Goal: Task Accomplishment & Management: Use online tool/utility

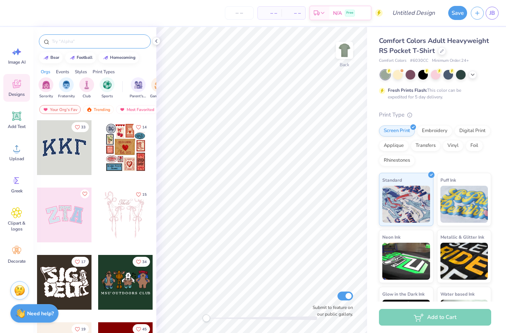
click at [94, 36] on div at bounding box center [95, 41] width 112 height 14
click at [96, 41] on input "text" at bounding box center [98, 41] width 95 height 7
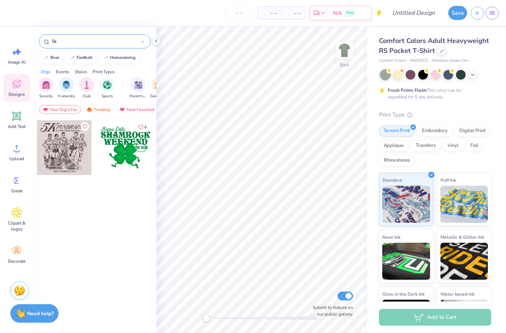
type input "5k"
click at [70, 144] on div at bounding box center [64, 147] width 55 height 55
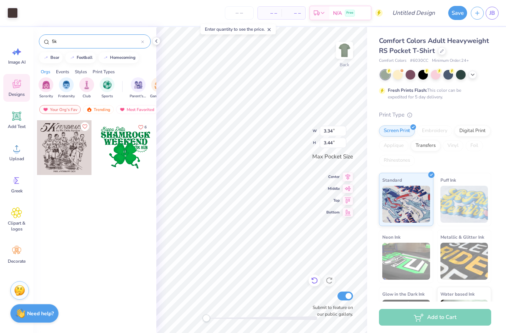
click at [313, 280] on icon at bounding box center [312, 279] width 1 height 1
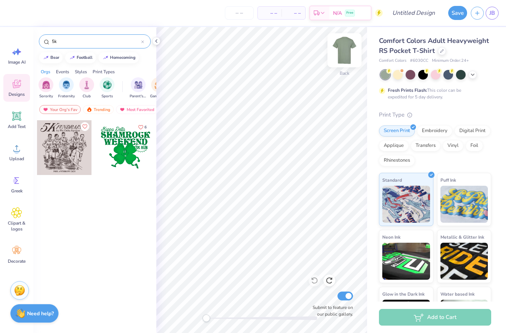
click at [344, 57] on img at bounding box center [345, 51] width 30 height 30
click at [71, 141] on div at bounding box center [64, 147] width 55 height 55
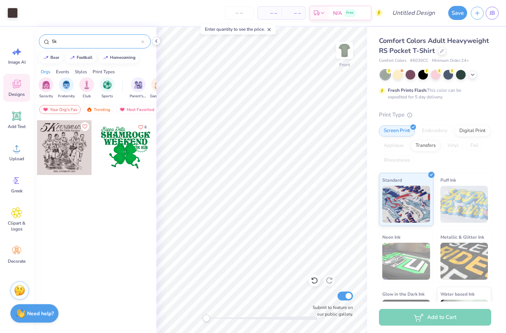
click at [154, 38] on icon at bounding box center [156, 41] width 6 height 6
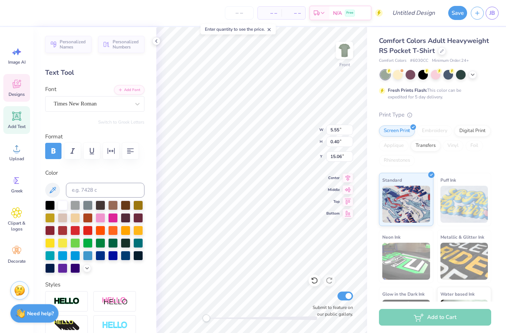
scroll to position [0, 0]
type textarea "2025"
type input "1.22"
type input "0.43"
type input "8.18"
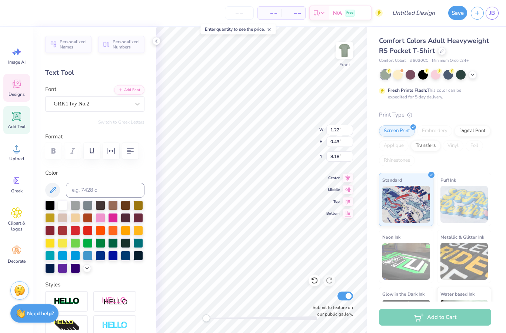
scroll to position [0, 0]
type input "1.24"
type input "0.48"
type input "7.98"
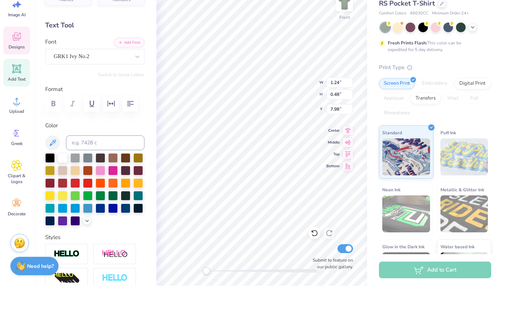
type input "0.60"
type input "0.46"
type input "7.59"
type input "1.24"
type input "0.54"
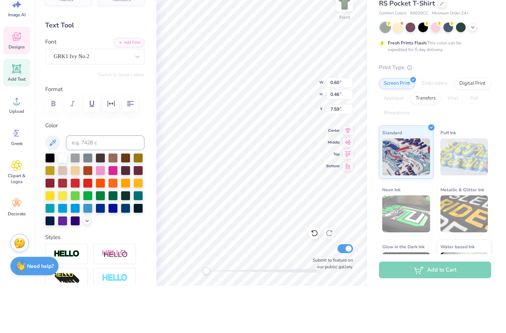
type input "8.11"
type input "0.48"
type input "7.98"
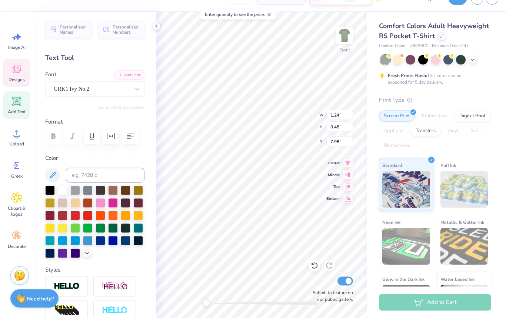
type input "8.26"
type input "0.95"
type input "3.49"
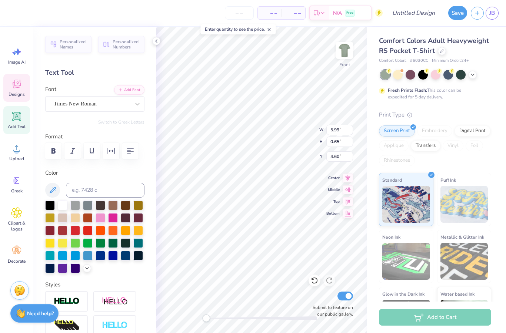
scroll to position [0, 0]
type textarea "b"
type textarea "Vangaurd x Triangle"
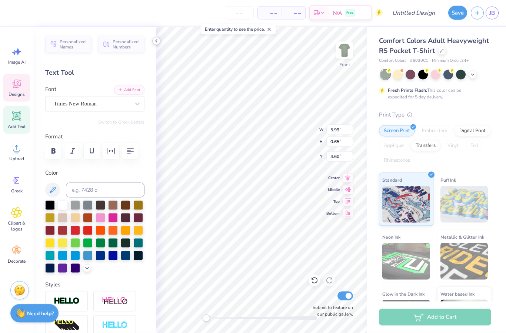
click at [155, 41] on icon at bounding box center [156, 41] width 6 height 6
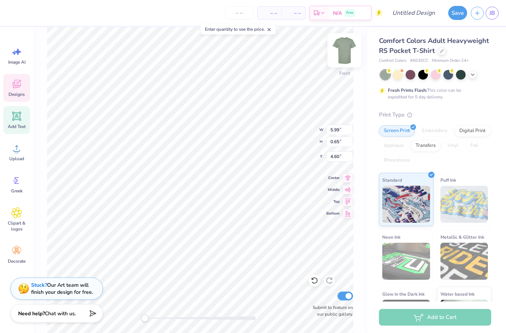
click at [346, 53] on img at bounding box center [345, 51] width 30 height 30
click at [341, 56] on img at bounding box center [345, 51] width 30 height 30
click at [339, 50] on img at bounding box center [345, 51] width 30 height 30
click at [15, 123] on div "Add Text" at bounding box center [16, 120] width 27 height 28
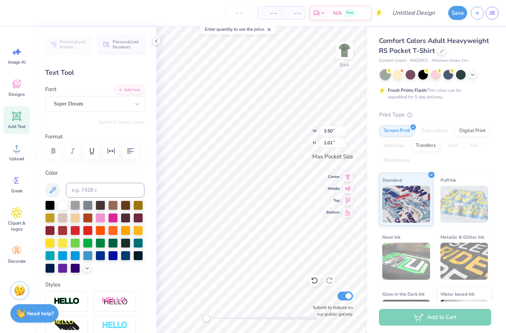
paste textarea "Vangaurd x Triangle"
type textarea "Vangaurd x Triangle"
click at [102, 106] on div "Super Dream" at bounding box center [92, 103] width 78 height 11
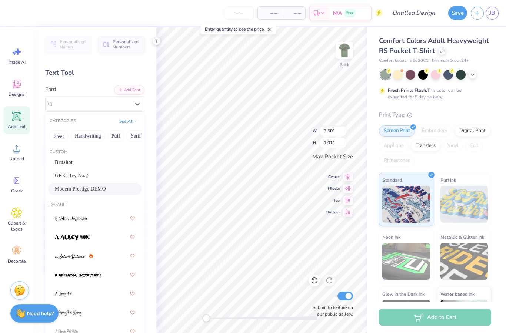
click at [85, 186] on span "Modern Prestige DEMO" at bounding box center [80, 189] width 51 height 8
click at [91, 105] on span "Modern Prestige DEMO" at bounding box center [81, 104] width 54 height 9
click at [79, 176] on span "GRK1 Ivy No.2" at bounding box center [71, 176] width 33 height 8
click at [126, 106] on div "GRK1 Ivy No.2" at bounding box center [92, 103] width 78 height 11
click at [116, 136] on button "Puff" at bounding box center [115, 136] width 17 height 12
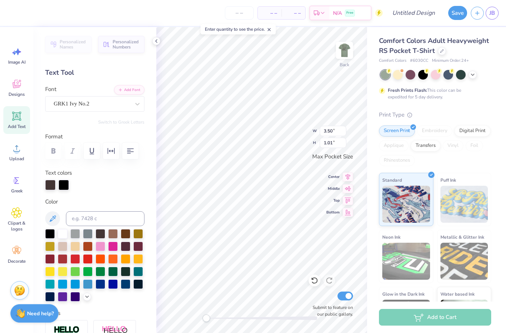
scroll to position [0, 0]
click at [429, 134] on div "– – Per Item – – Total Est. Delivery N/A Free Design Title Save JB Image AI Des…" at bounding box center [253, 166] width 506 height 333
click at [117, 106] on div "GRK1 Ivy No.2" at bounding box center [92, 103] width 78 height 11
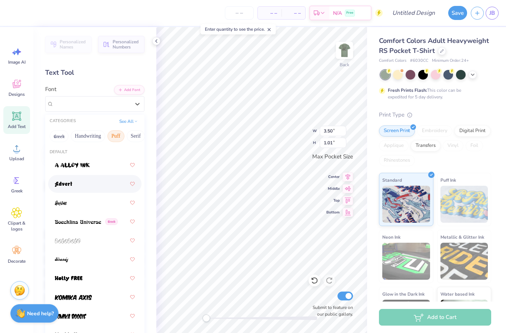
click at [73, 184] on div at bounding box center [95, 183] width 80 height 13
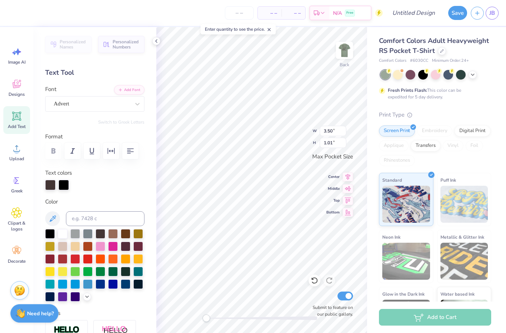
scroll to position [0, 0]
click at [343, 55] on img at bounding box center [345, 51] width 30 height 30
type input "3.54"
type input "0.36"
type input "8.71"
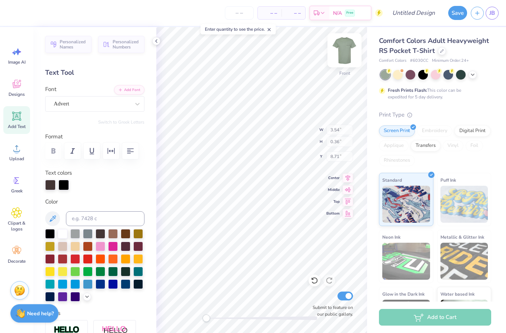
type input "5.88"
type input "0.65"
type input "4.60"
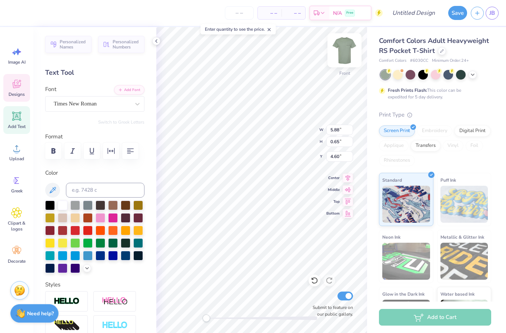
click at [350, 53] on img at bounding box center [345, 51] width 30 height 30
type input "3.44"
type input "0.38"
type input "3.43"
type input "0.35"
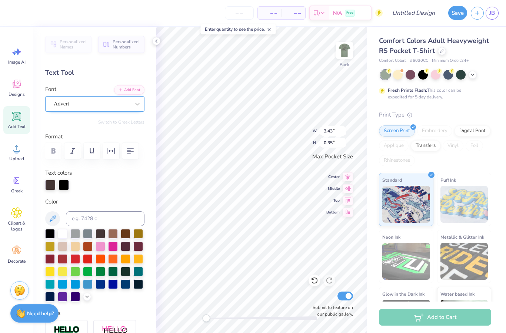
click at [112, 108] on div at bounding box center [92, 104] width 76 height 10
type input "t"
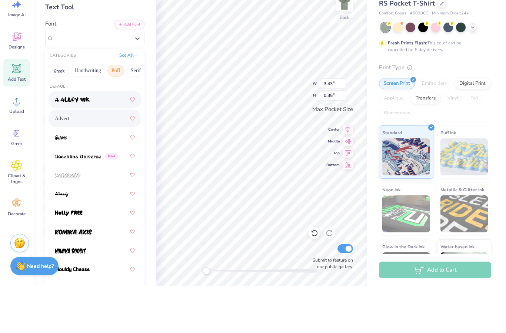
click at [125, 99] on button "See All" at bounding box center [128, 102] width 23 height 7
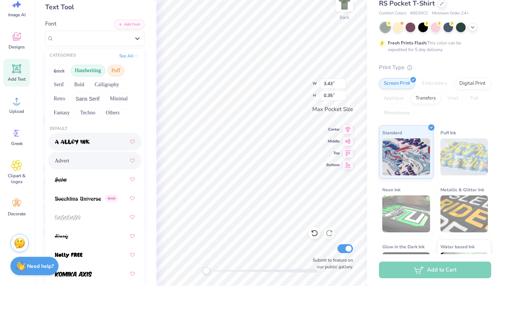
click at [84, 112] on button "Handwriting" at bounding box center [88, 118] width 34 height 12
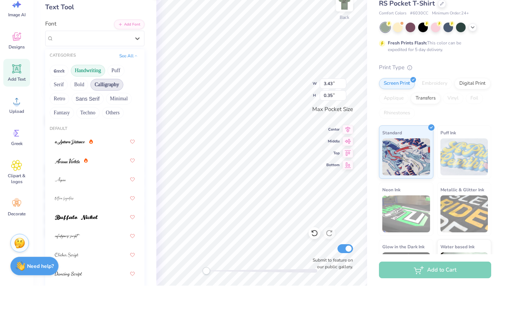
click at [106, 126] on button "Calligraphy" at bounding box center [106, 132] width 33 height 12
click at [112, 140] on button "Minimal" at bounding box center [119, 146] width 26 height 12
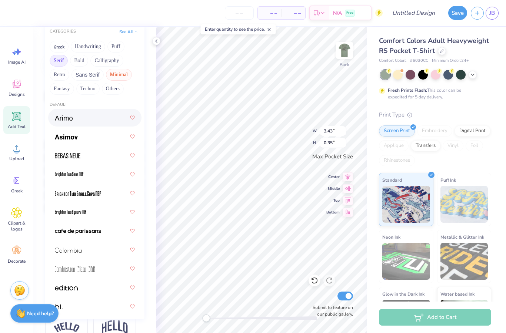
click at [55, 61] on button "Serif" at bounding box center [59, 61] width 18 height 12
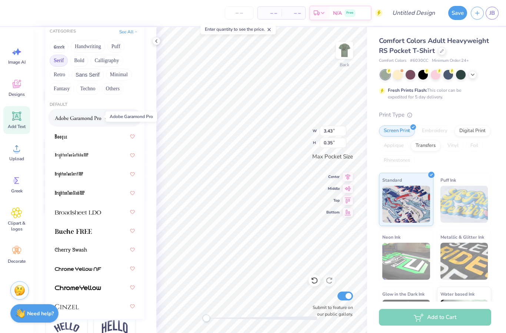
click at [80, 117] on img at bounding box center [78, 118] width 46 height 5
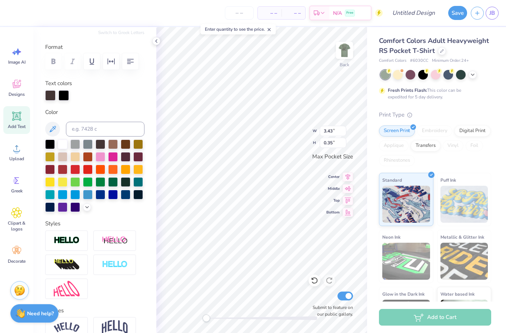
type input "2.78"
type input "0.36"
type input "3.04"
type input "0.39"
type input "3.35"
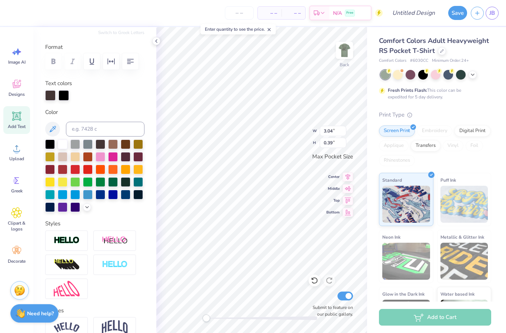
type input "0.43"
click at [15, 119] on icon at bounding box center [16, 116] width 7 height 7
type input "3.50"
type input "1.01"
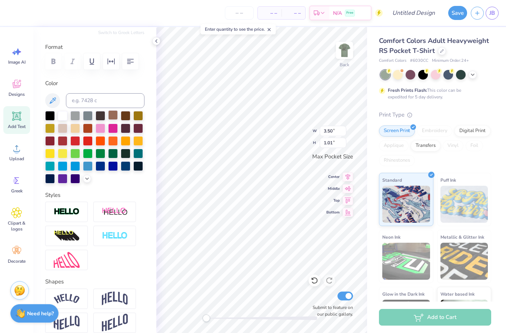
scroll to position [0, 1]
type textarea "5k Run"
click at [324, 129] on div "Back W 3.50 3.50 " H 1.01 1.01 " Max Pocket Size Center Middle Top Bottom Submi…" at bounding box center [261, 180] width 211 height 306
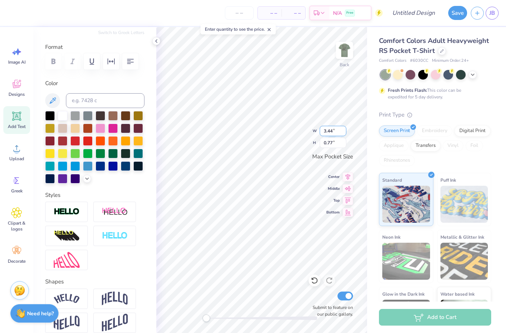
click at [328, 133] on div "Back W 3.44 3.44 " H 0.77 0.77 " Max Pocket Size Center Middle Top Bottom Submi…" at bounding box center [261, 180] width 211 height 306
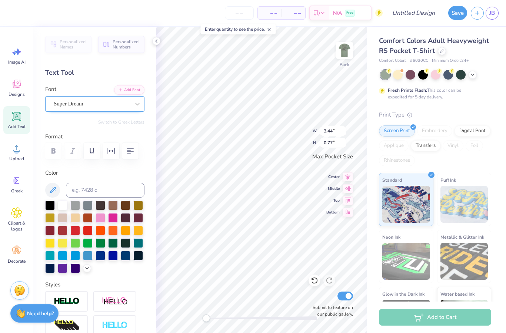
scroll to position [0, 0]
click at [100, 102] on div "Super Dream" at bounding box center [92, 103] width 78 height 11
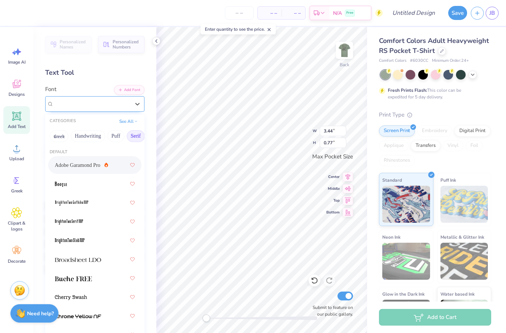
scroll to position [0, 0]
click at [86, 137] on button "Handwriting" at bounding box center [88, 136] width 34 height 12
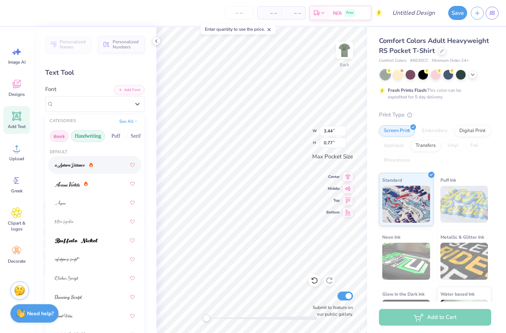
click at [61, 138] on button "Greek" at bounding box center [59, 136] width 19 height 12
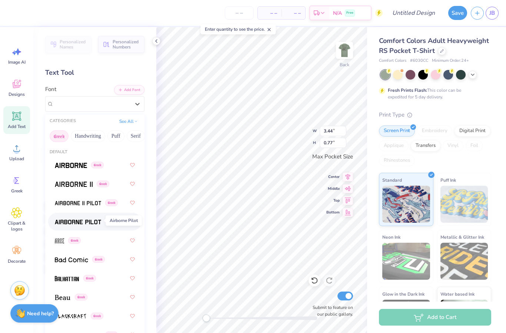
click at [85, 221] on img at bounding box center [78, 222] width 46 height 5
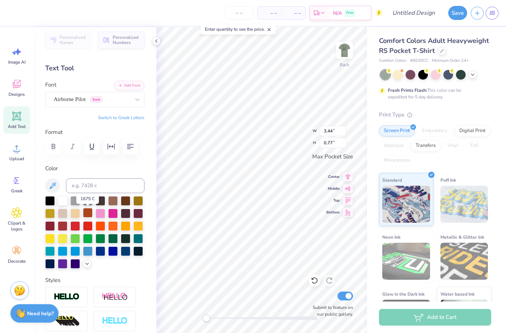
scroll to position [5, 0]
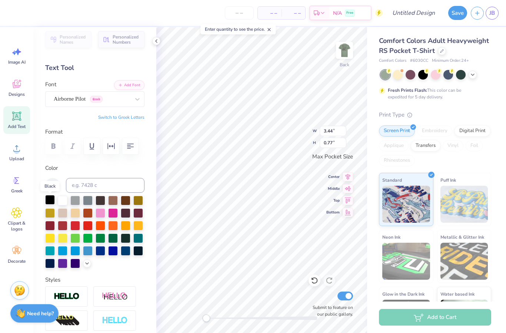
click at [51, 202] on div at bounding box center [50, 200] width 10 height 10
click at [152, 187] on div "Personalized Names Personalized Numbers Text Tool Add Font Font Airborne Pilot …" at bounding box center [94, 180] width 123 height 306
click at [157, 41] on icon at bounding box center [156, 41] width 6 height 6
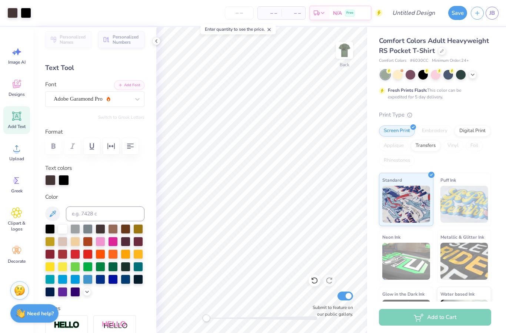
click at [156, 42] on icon at bounding box center [156, 41] width 6 height 6
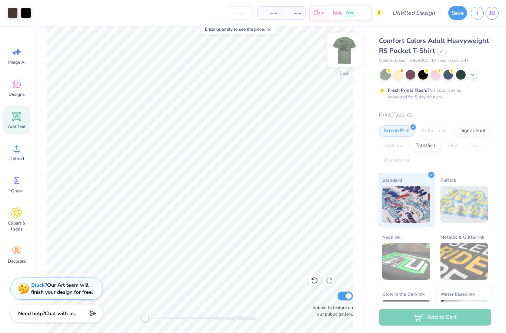
click at [344, 57] on img at bounding box center [345, 51] width 30 height 30
click at [455, 13] on button "Save" at bounding box center [457, 12] width 19 height 14
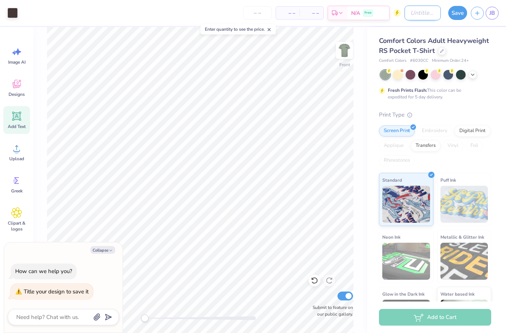
type textarea "x"
click at [411, 12] on input "Design Title" at bounding box center [422, 13] width 36 height 15
type input "5"
type textarea "x"
type input "5k"
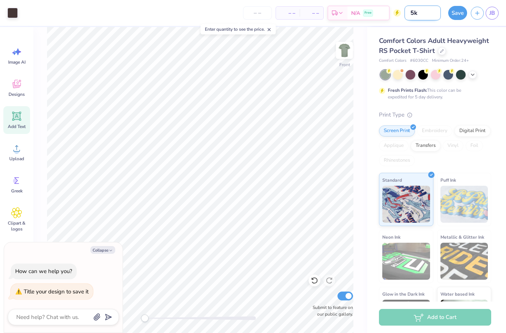
type textarea "x"
type input "5k"
type textarea "x"
type input "5k A"
type textarea "x"
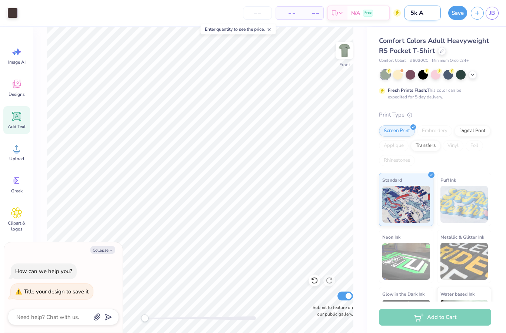
type input "5k AV"
type textarea "x"
type input "5k AV"
type textarea "x"
type input "5k AV"
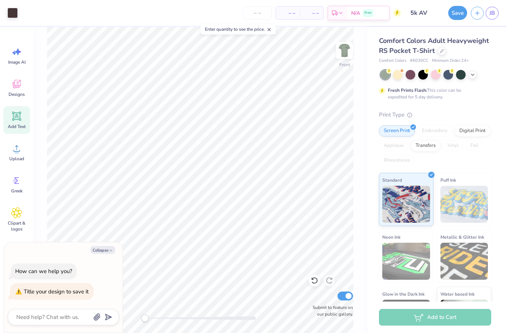
click at [458, 16] on button "Save" at bounding box center [457, 13] width 19 height 14
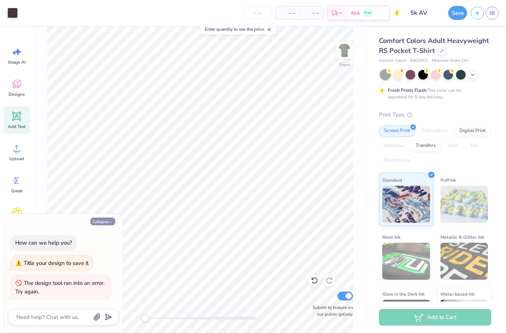
click at [109, 221] on icon "button" at bounding box center [111, 222] width 4 height 4
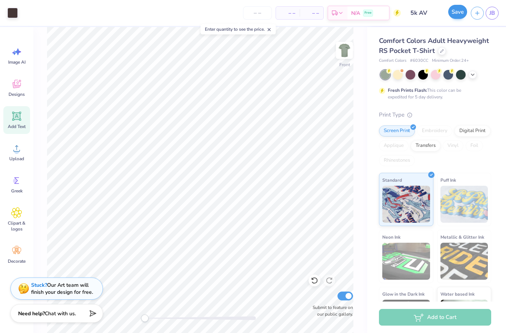
click at [455, 14] on button "Save" at bounding box center [457, 12] width 19 height 14
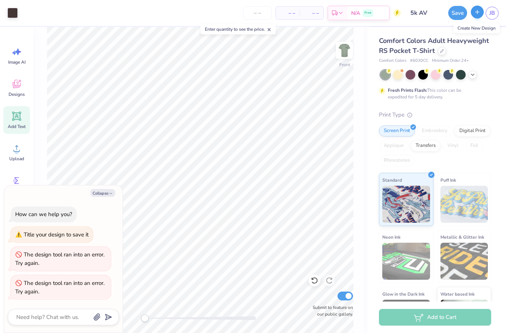
click at [480, 15] on icon "button" at bounding box center [477, 12] width 6 height 6
type textarea "x"
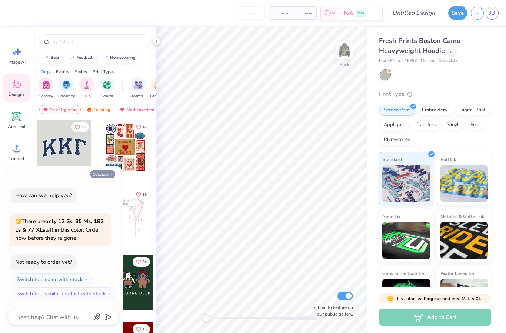
click at [110, 176] on icon "button" at bounding box center [111, 175] width 4 height 4
type textarea "x"
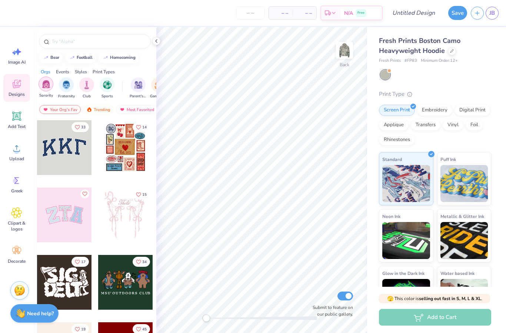
click at [64, 87] on img "filter for Fraternity" at bounding box center [66, 85] width 8 height 9
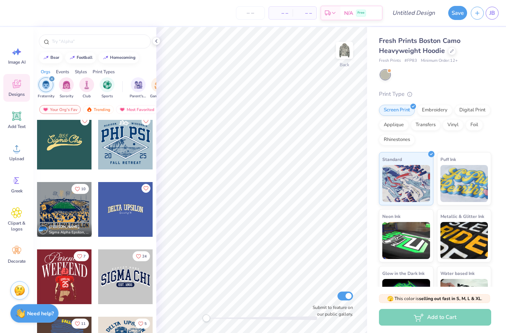
scroll to position [276, 0]
click at [127, 276] on div at bounding box center [125, 276] width 55 height 55
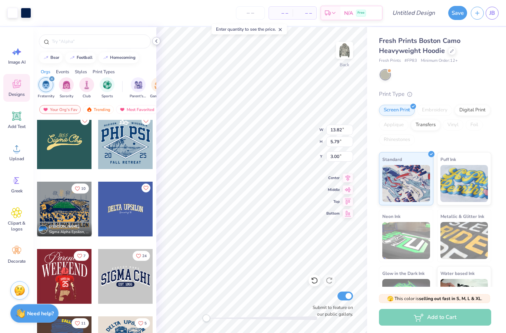
click at [157, 42] on icon at bounding box center [156, 41] width 6 height 6
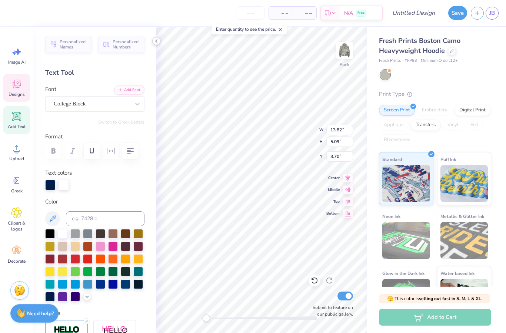
scroll to position [0, 0]
type textarea "S"
type textarea "Vangaurd"
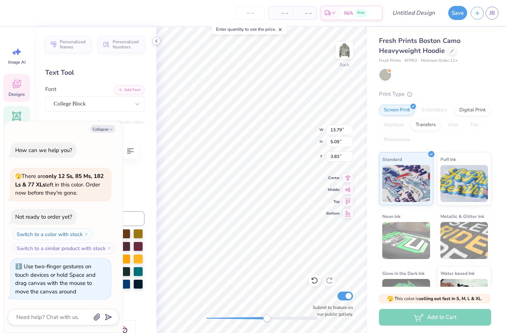
click at [157, 41] on icon at bounding box center [156, 41] width 6 height 6
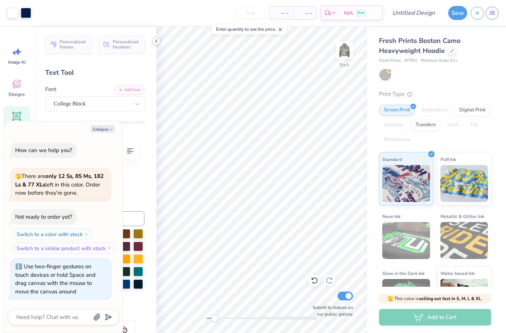
click at [157, 42] on icon at bounding box center [156, 41] width 6 height 6
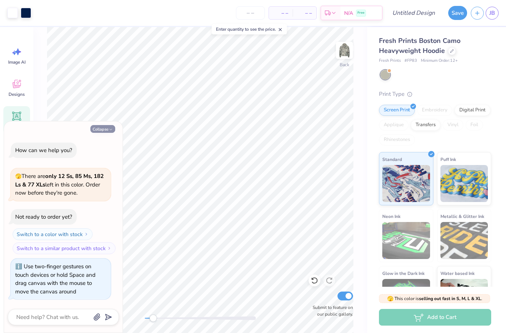
click at [111, 133] on button "Collapse" at bounding box center [102, 129] width 25 height 8
type textarea "x"
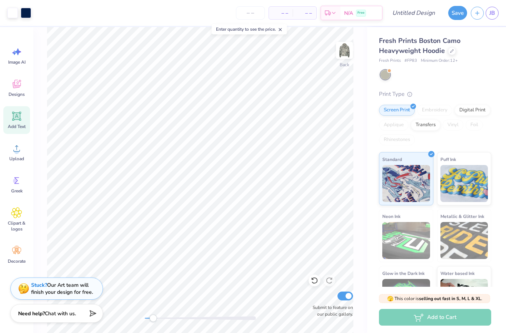
click at [282, 30] on line at bounding box center [280, 30] width 3 height 3
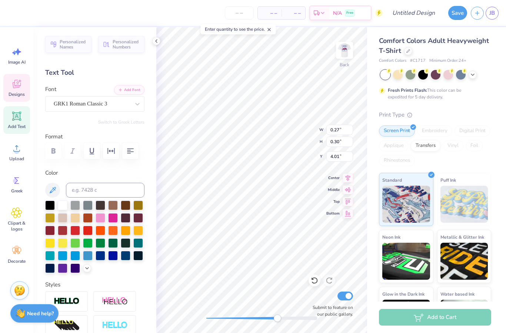
scroll to position [0, 0]
type input "0.24"
type input "0.29"
click at [157, 42] on icon at bounding box center [156, 41] width 6 height 6
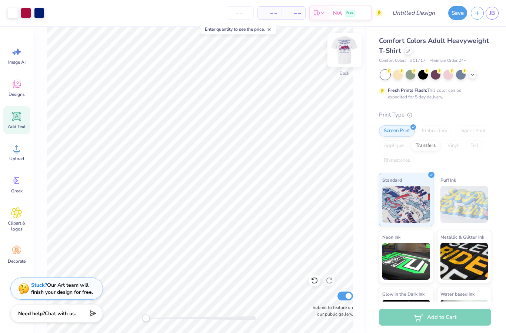
click at [343, 43] on img at bounding box center [345, 51] width 30 height 30
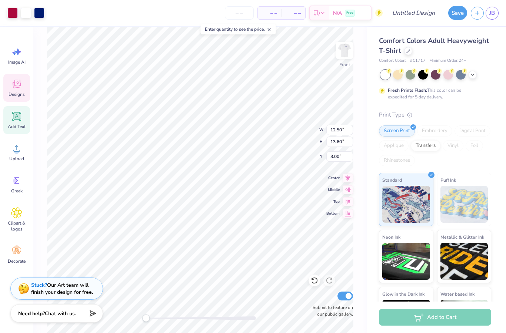
type input "14.13"
type input "15.38"
click at [309, 95] on html "Art colors – – Per Item – – Total Est. Delivery N/A Free Design Title Save JB I…" at bounding box center [253, 166] width 506 height 333
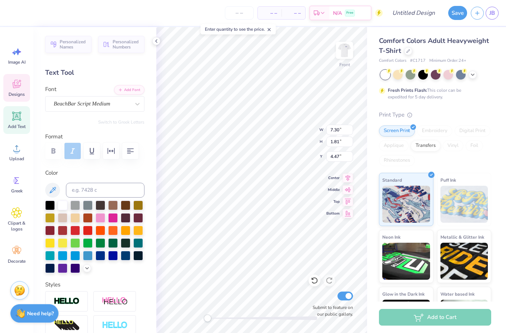
scroll to position [0, 0]
type textarea "A"
type textarea "Vangaurd"
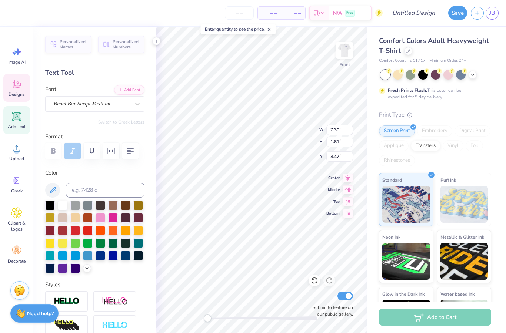
type input "0.25"
type input "0.51"
type input "6.45"
type input "0.16"
type input "0.33"
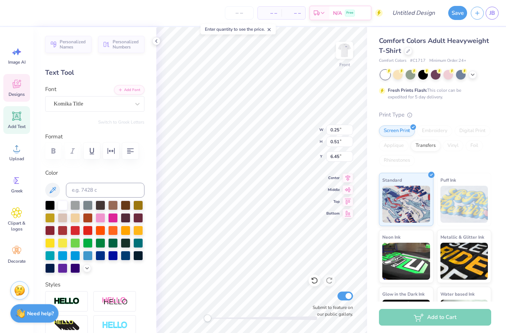
type input "6.46"
click at [157, 41] on icon at bounding box center [156, 41] width 6 height 6
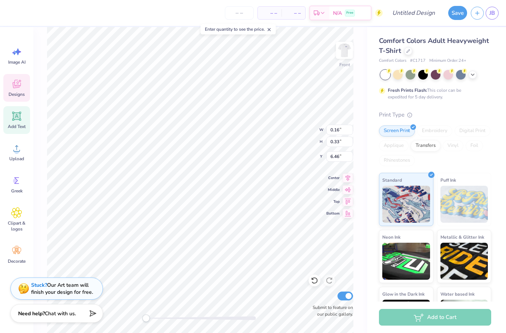
type input "9.59"
type input "6.18"
type input "8.98"
type input "14.08"
type input "3.12"
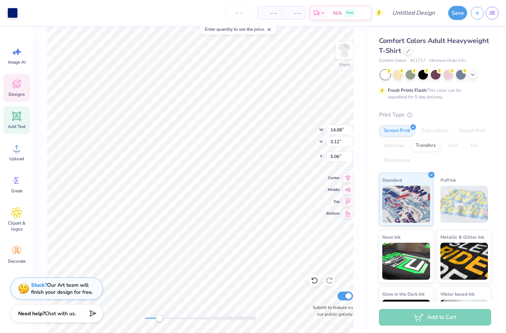
type input "5.06"
type input "11.34"
type input "2.32"
type input "5.74"
type input "14.08"
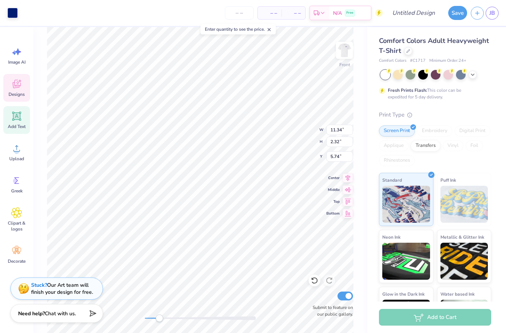
type input "3.12"
type input "5.06"
type input "0.16"
type input "0.33"
type input "6.46"
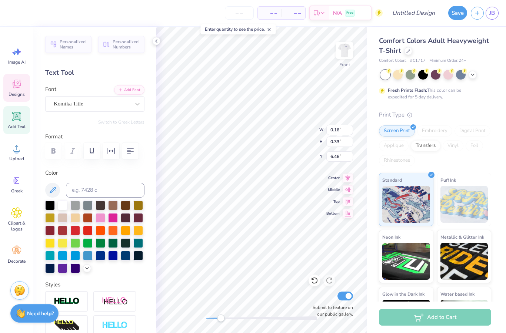
scroll to position [0, 0]
type input "0.27"
type input "0.50"
type input "6.62"
type input "0.20"
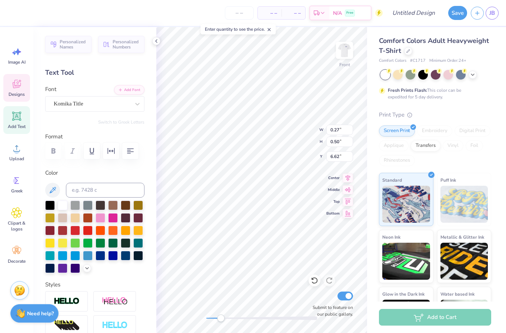
type input "6.71"
type input "0.25"
type input "6.77"
type input "0.40"
type input "6.82"
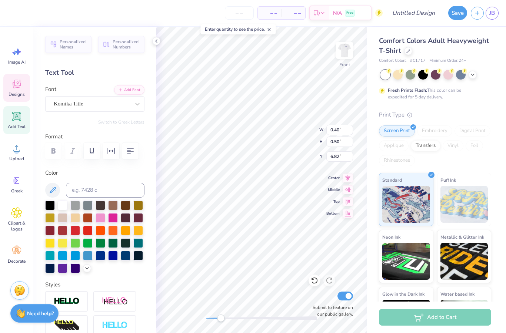
type input "0.29"
type input "0.51"
type input "6.76"
type input "0.25"
type input "0.50"
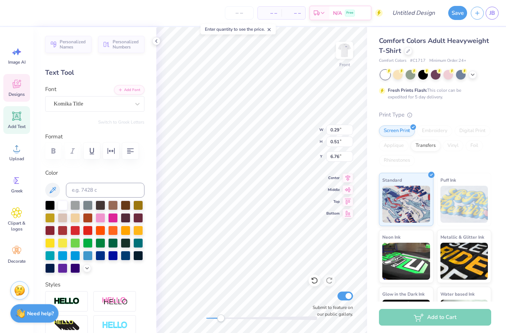
type input "6.58"
type input "0.28"
type input "0.51"
type input "6.48"
click at [156, 42] on icon at bounding box center [156, 41] width 6 height 6
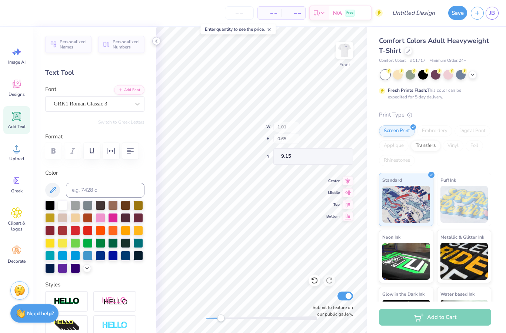
click at [158, 41] on icon at bounding box center [156, 41] width 6 height 6
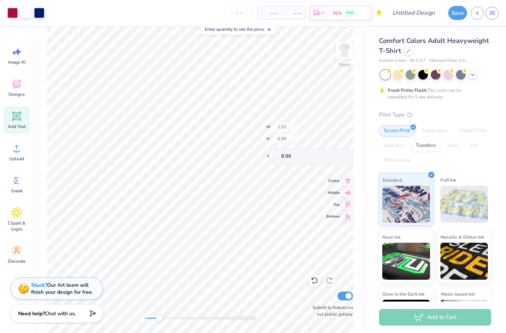
type input "13.57"
type input "8.53"
type input "8.57"
type input "14.08"
type input "3.12"
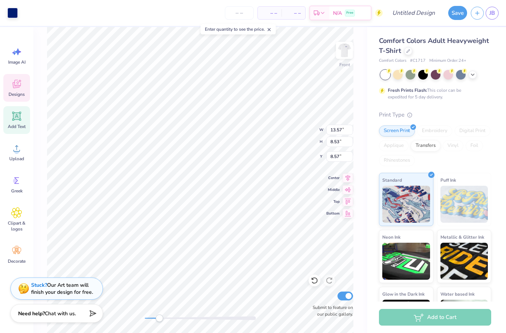
type input "5.06"
click at [313, 282] on icon at bounding box center [314, 280] width 7 height 7
type input "1.01"
type input "0.65"
type input "9.15"
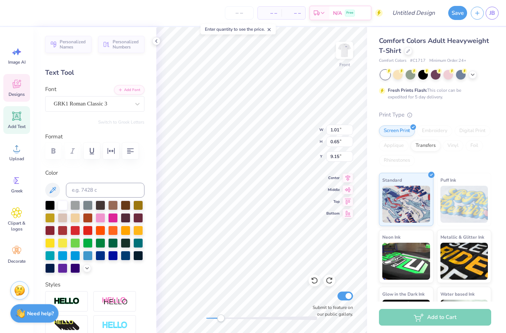
type textarea "AV"
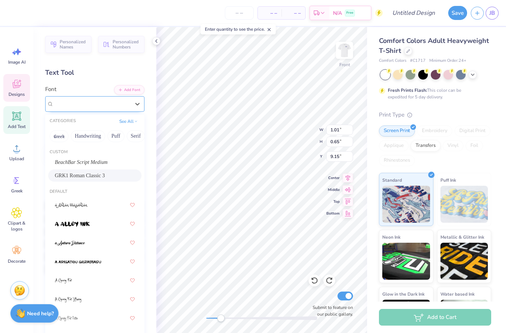
click at [107, 106] on span "GRK1 Roman Classic 3" at bounding box center [81, 104] width 54 height 9
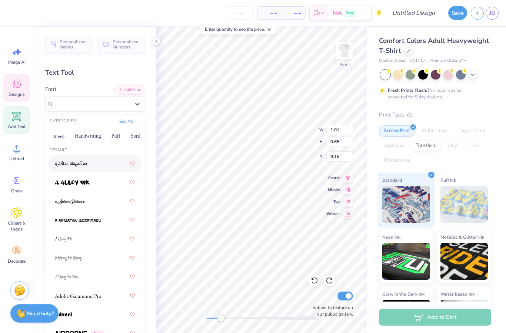
scroll to position [48, 0]
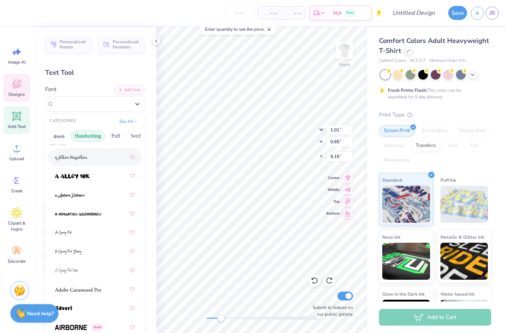
click at [76, 136] on button "Handwriting" at bounding box center [88, 136] width 34 height 12
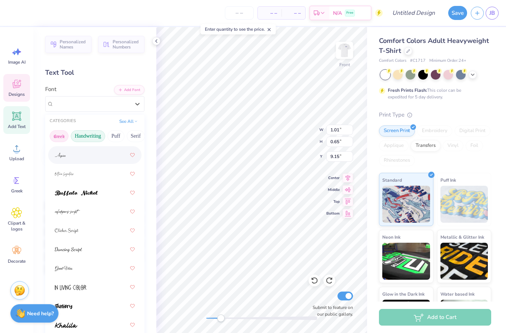
click at [58, 134] on button "Greek" at bounding box center [59, 136] width 19 height 12
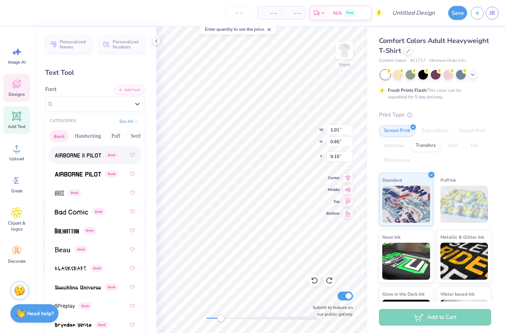
click at [85, 157] on img at bounding box center [78, 155] width 46 height 5
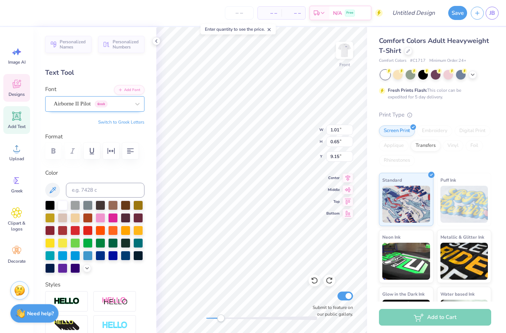
click at [84, 104] on span "Airborne II Pilot" at bounding box center [72, 104] width 37 height 9
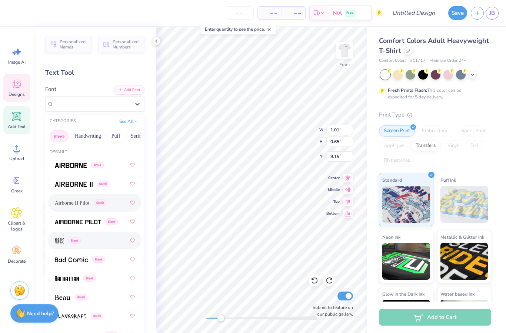
click at [80, 243] on div "Greek" at bounding box center [68, 241] width 26 height 8
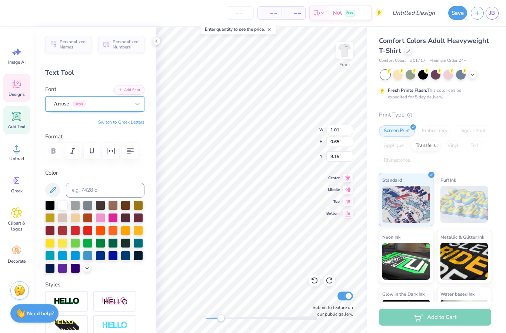
click at [94, 103] on div "Arrose Greek" at bounding box center [92, 103] width 78 height 11
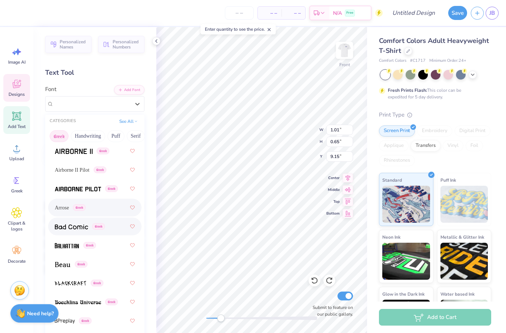
scroll to position [34, 0]
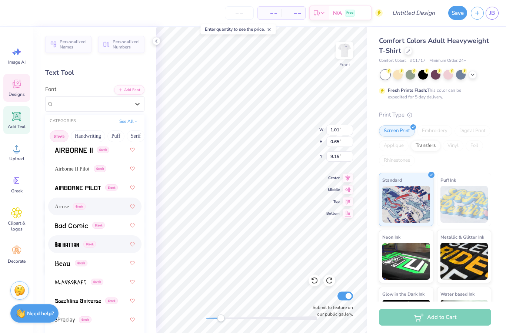
click at [62, 243] on img at bounding box center [67, 244] width 24 height 5
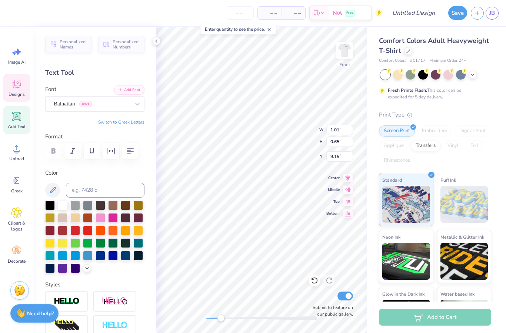
type input "10.74"
type textarea "AV"
click at [86, 234] on div at bounding box center [88, 230] width 10 height 10
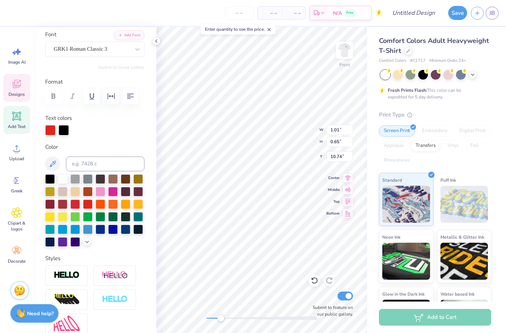
scroll to position [55, 0]
click at [48, 205] on div at bounding box center [50, 204] width 10 height 10
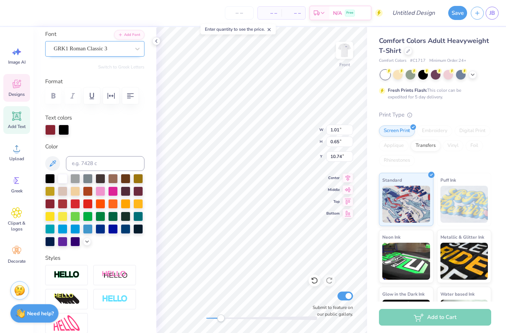
click at [104, 45] on span "GRK1 Roman Classic 3" at bounding box center [81, 48] width 54 height 9
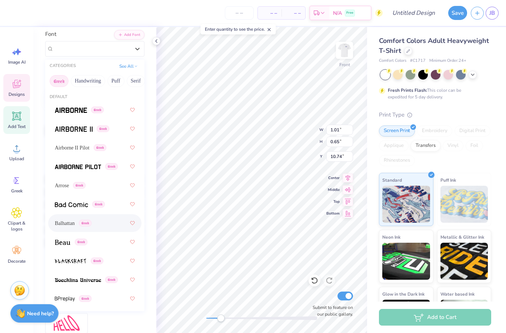
click at [87, 220] on span "Greek" at bounding box center [85, 223] width 13 height 7
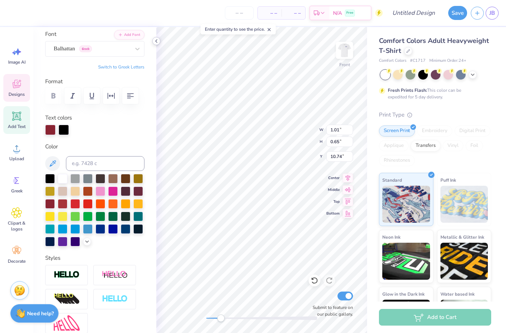
click at [156, 40] on polyline at bounding box center [156, 41] width 1 height 3
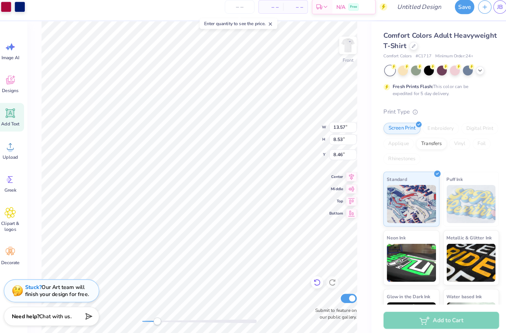
click at [313, 275] on div at bounding box center [315, 281] width 12 height 12
type input "8.57"
click at [311, 278] on icon at bounding box center [314, 281] width 6 height 7
click at [326, 277] on icon at bounding box center [329, 280] width 7 height 7
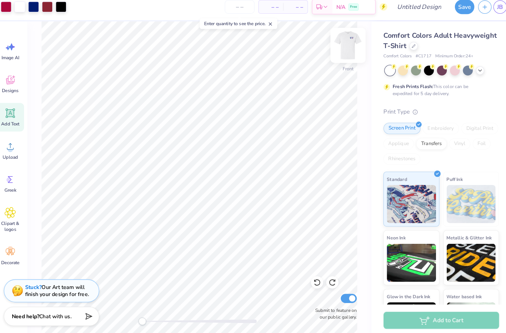
click at [340, 44] on img at bounding box center [345, 51] width 30 height 30
drag, startPoint x: 340, startPoint y: 44, endPoint x: 338, endPoint y: 39, distance: 5.6
click at [338, 39] on img at bounding box center [345, 51] width 30 height 30
click at [339, 46] on img at bounding box center [345, 51] width 30 height 30
